Goal: Entertainment & Leisure: Browse casually

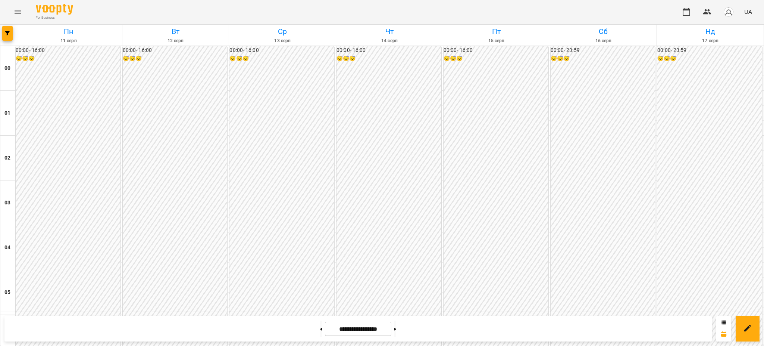
scroll to position [696, 0]
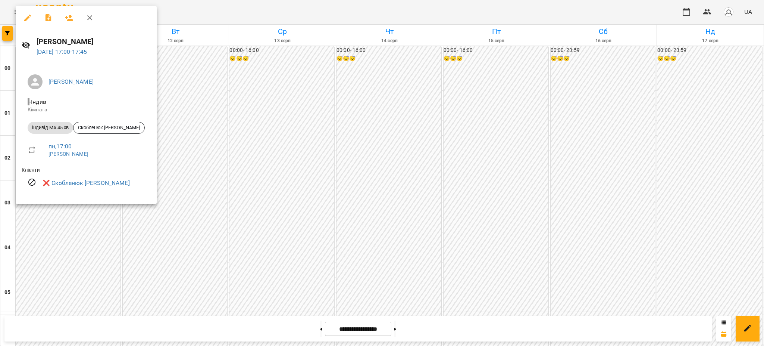
click at [163, 159] on div at bounding box center [382, 173] width 764 height 346
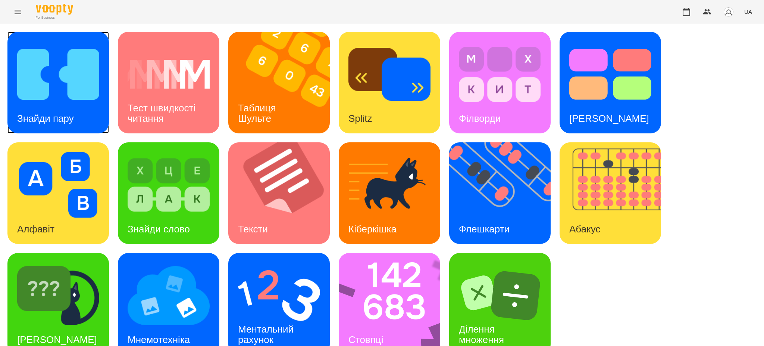
click at [70, 118] on h3 "Знайди пару" at bounding box center [45, 118] width 57 height 11
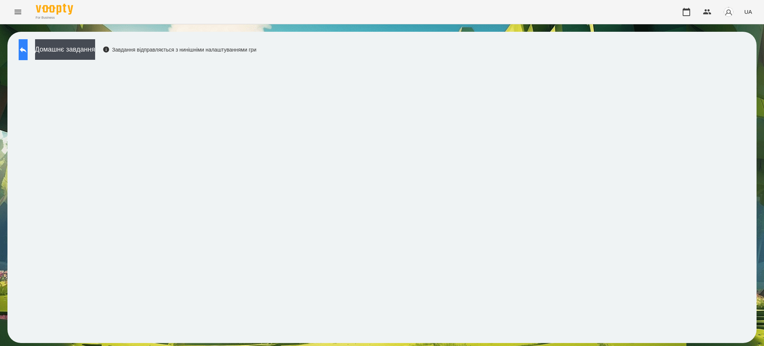
click at [28, 51] on button at bounding box center [23, 49] width 9 height 21
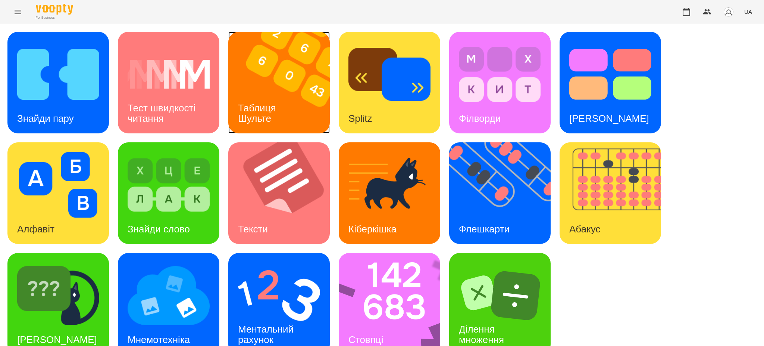
click at [279, 96] on div "Таблиця Шульте" at bounding box center [258, 113] width 60 height 40
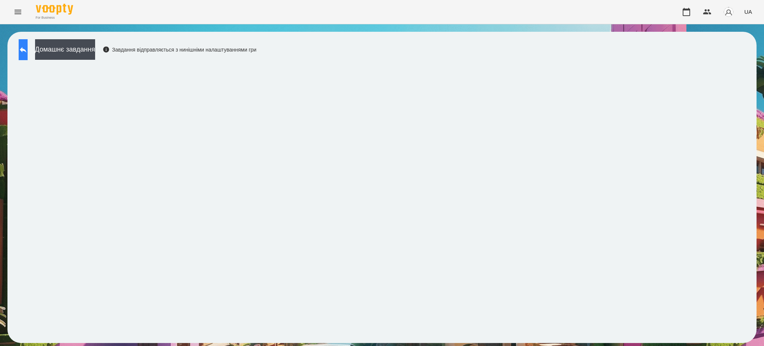
click at [28, 51] on icon at bounding box center [23, 49] width 9 height 9
